Goal: Information Seeking & Learning: Learn about a topic

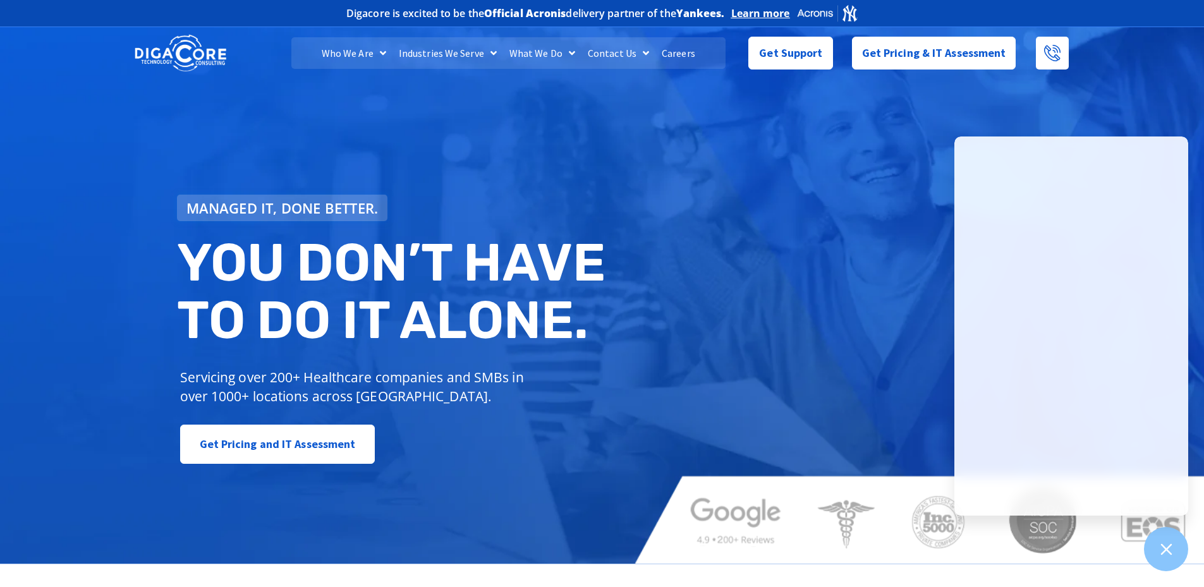
click at [678, 54] on link "Careers" at bounding box center [678, 53] width 46 height 32
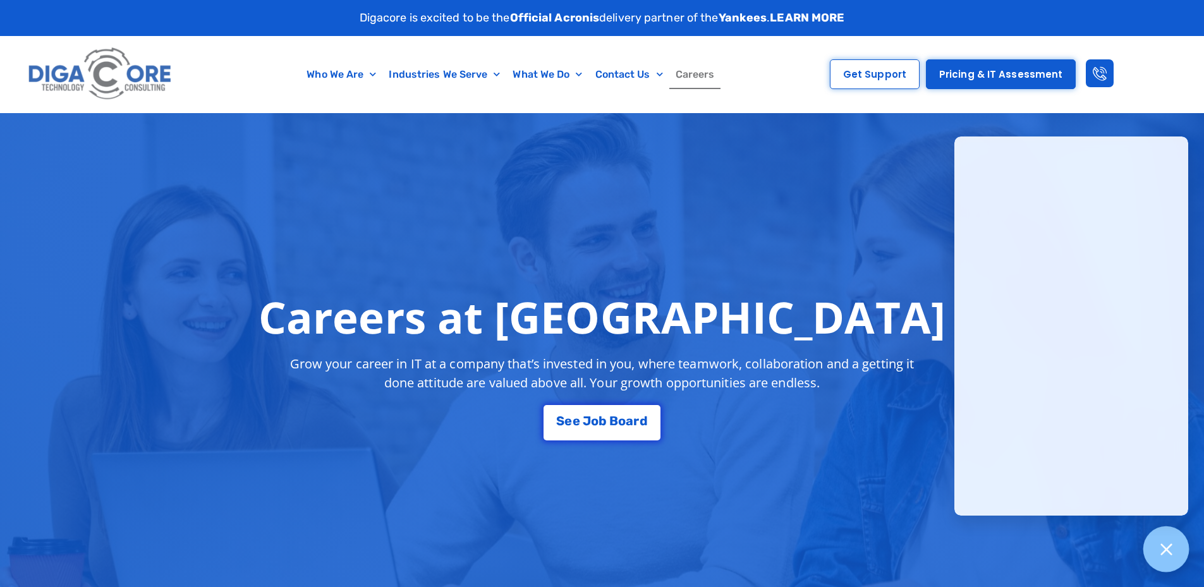
click at [1176, 547] on div at bounding box center [1166, 550] width 46 height 46
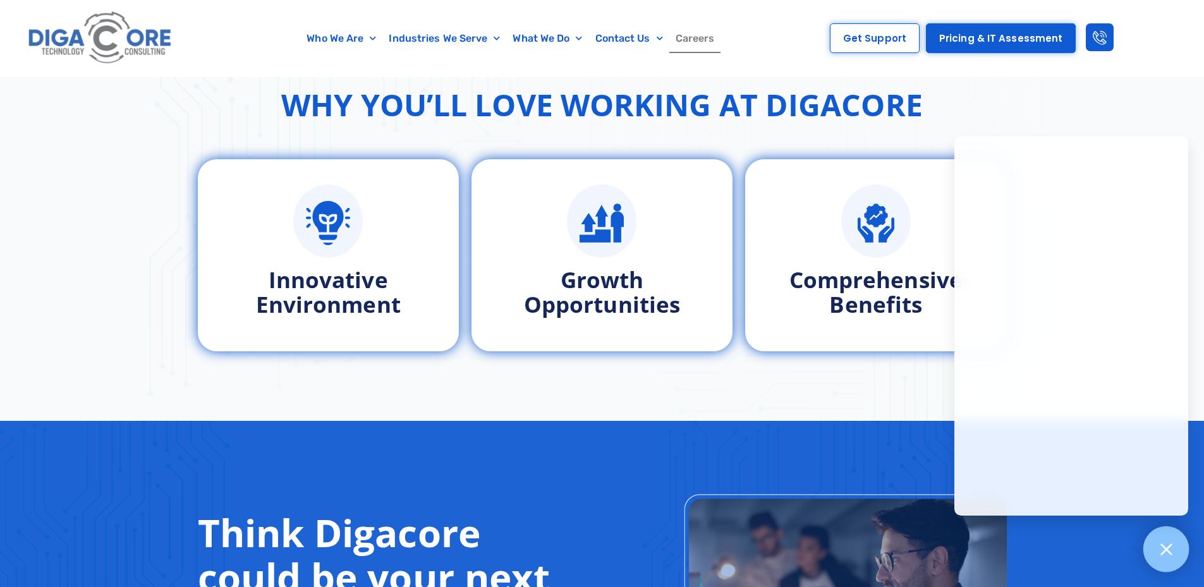
scroll to position [506, 0]
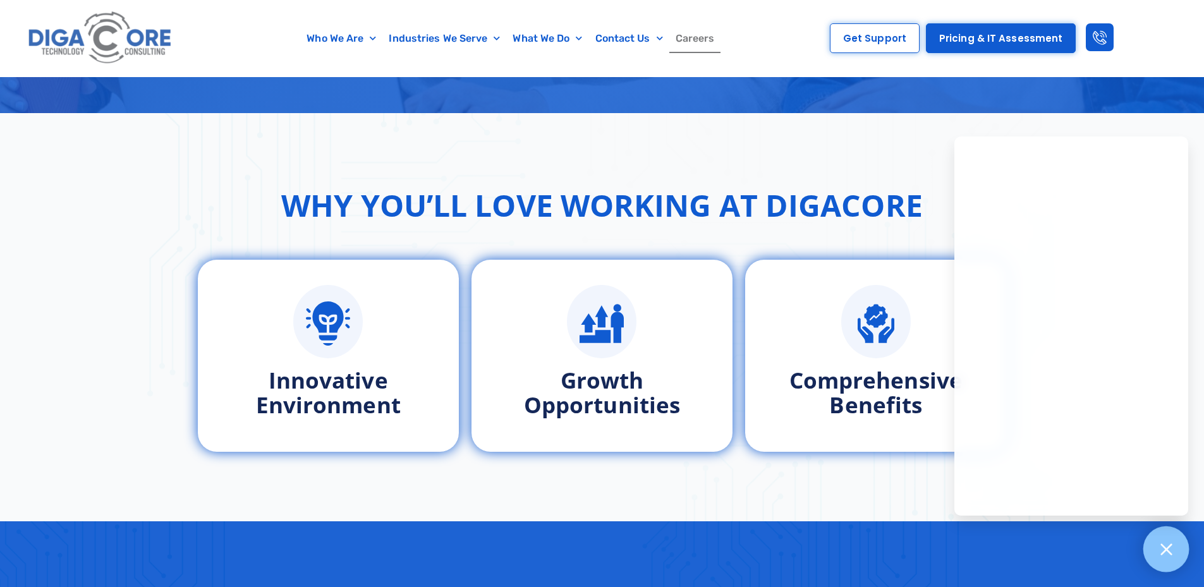
click at [1171, 542] on icon at bounding box center [1166, 549] width 16 height 16
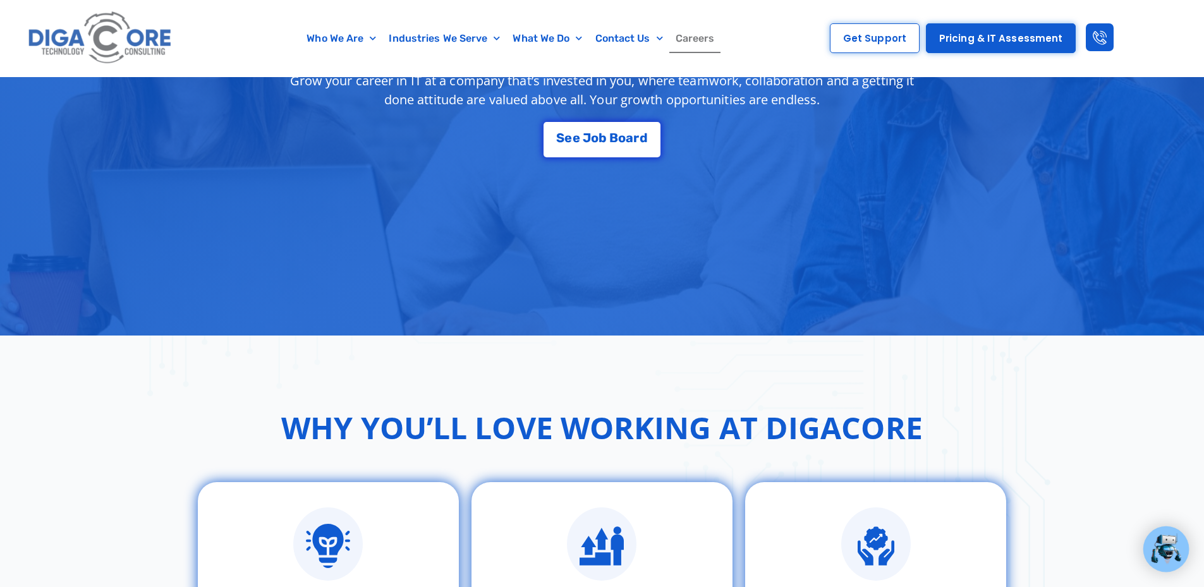
scroll to position [0, 0]
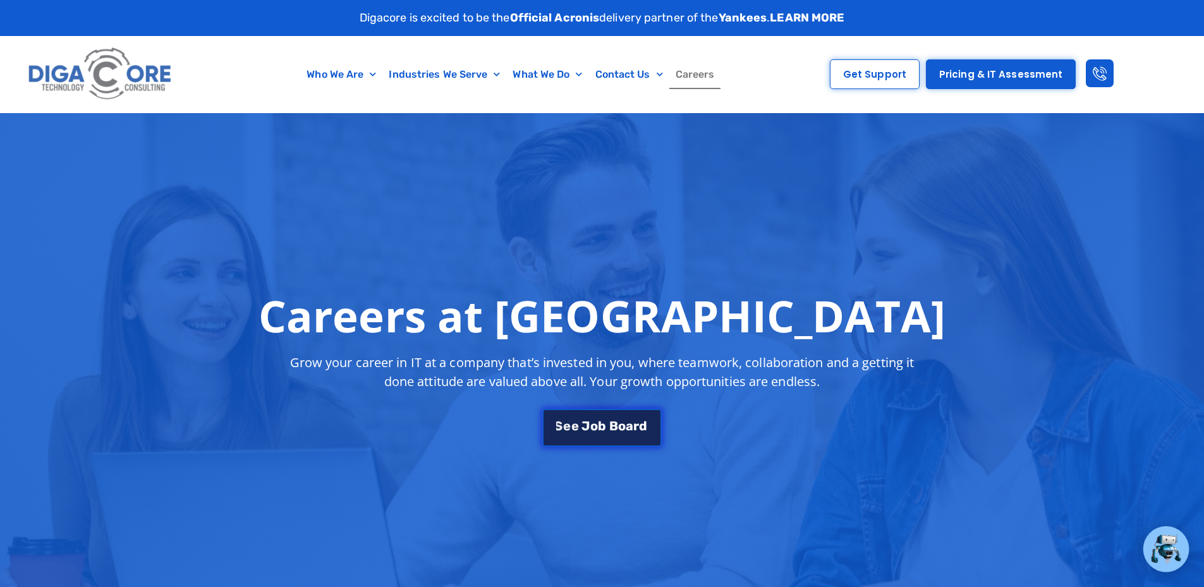
drag, startPoint x: 624, startPoint y: 435, endPoint x: 698, endPoint y: 436, distance: 74.6
click at [624, 435] on link "S e e J [PERSON_NAME]" at bounding box center [601, 428] width 119 height 38
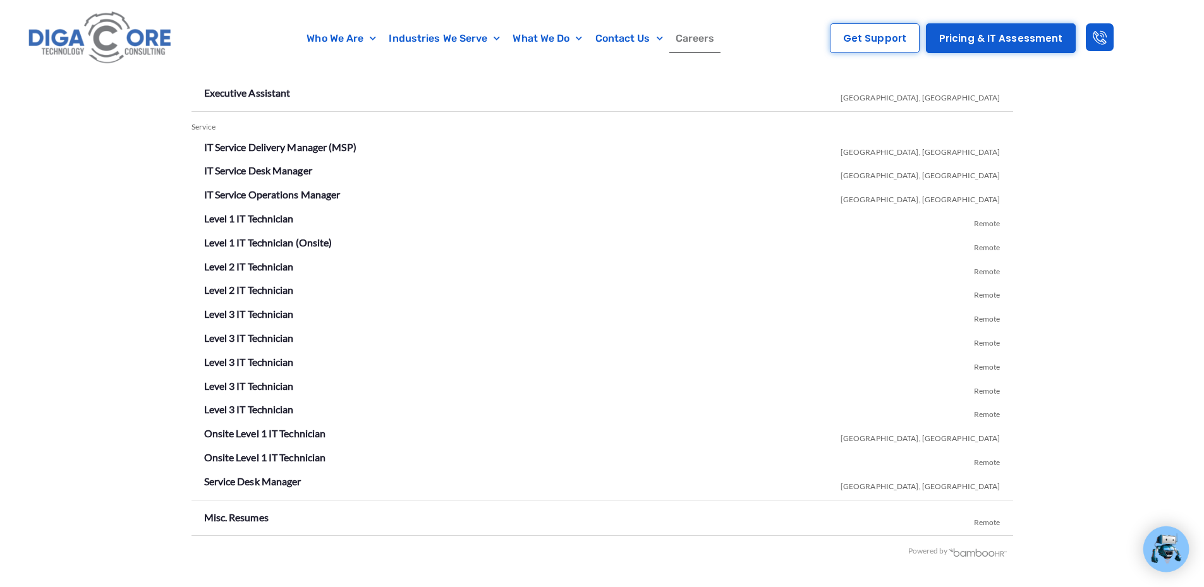
scroll to position [2226, 0]
